Goal: Task Accomplishment & Management: Manage account settings

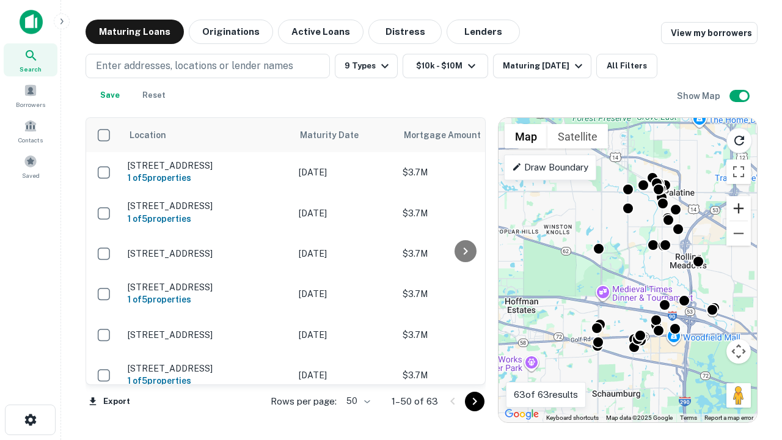
click at [739, 208] on button "Zoom in" at bounding box center [739, 208] width 24 height 24
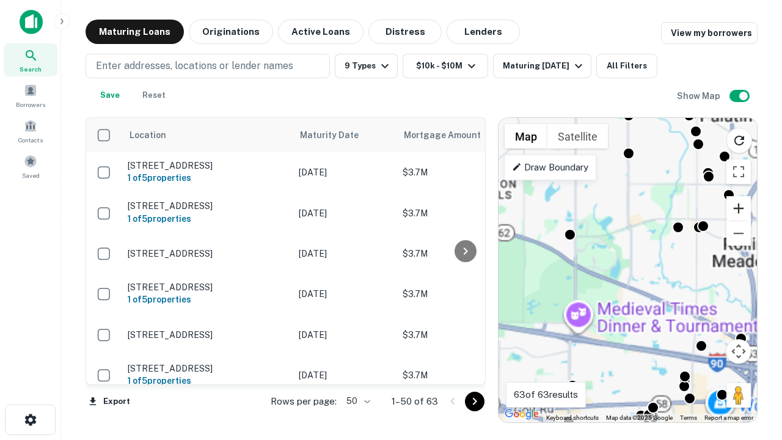
click at [739, 208] on button "Zoom in" at bounding box center [739, 208] width 24 height 24
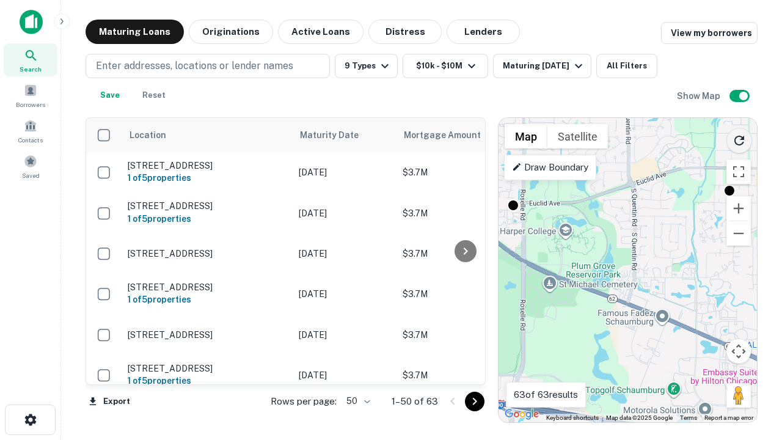
click at [740, 138] on icon "Reload search area" at bounding box center [739, 140] width 15 height 15
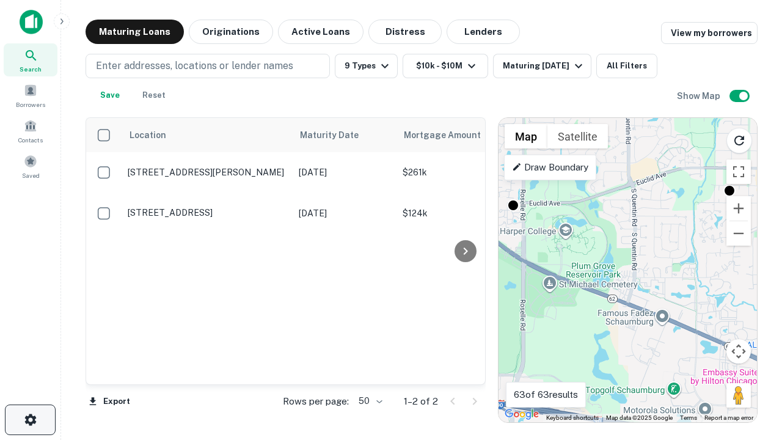
click at [30, 420] on icon "button" at bounding box center [30, 420] width 15 height 15
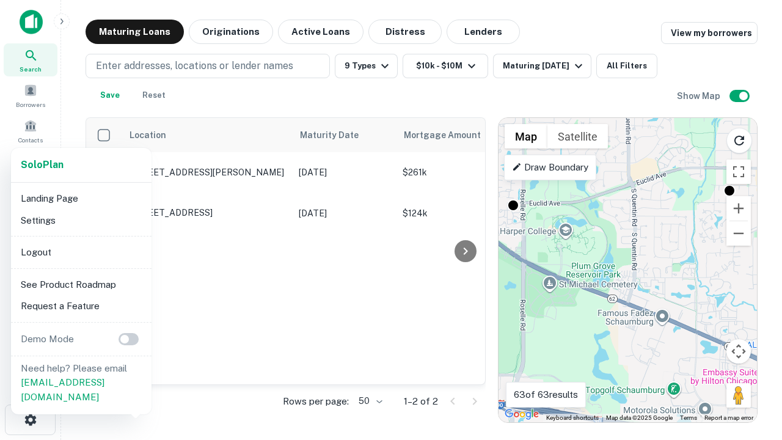
click at [81, 252] on li "Logout" at bounding box center [81, 252] width 131 height 22
